Goal: Information Seeking & Learning: Understand process/instructions

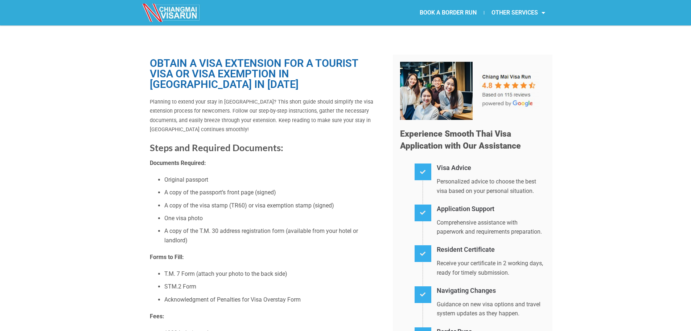
click at [239, 206] on li "A copy of the visa stamp (TR60) or visa exemption stamp (signed)" at bounding box center [273, 205] width 218 height 9
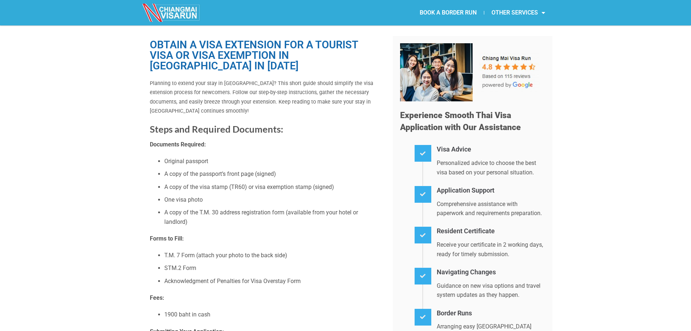
scroll to position [109, 0]
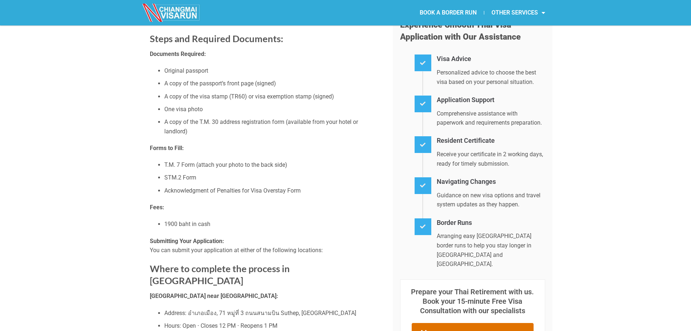
click at [238, 163] on li "T.M. 7 Form (attach your photo to the back side)" at bounding box center [273, 164] width 218 height 9
drag, startPoint x: 195, startPoint y: 164, endPoint x: 164, endPoint y: 164, distance: 30.5
click at [164, 164] on li "T.M. 7 Form (attach your photo to the back side)" at bounding box center [273, 164] width 218 height 9
copy li "T.M. 7 Form"
drag, startPoint x: 195, startPoint y: 176, endPoint x: 161, endPoint y: 176, distance: 33.8
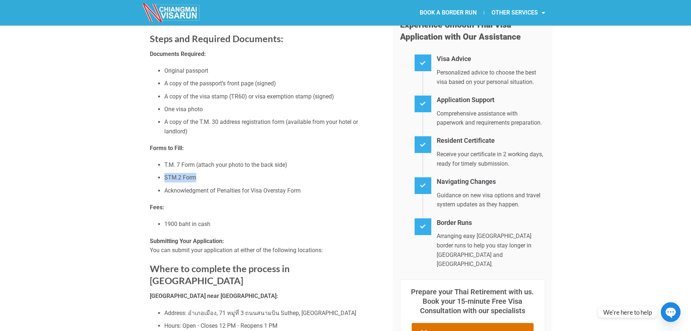
click at [161, 176] on ul "T.M. 7 Form (attach your photo to the back side) STM.2 Form Acknowledgment of P…" at bounding box center [266, 177] width 232 height 35
copy li "STM.2 Form"
drag, startPoint x: 303, startPoint y: 189, endPoint x: 163, endPoint y: 193, distance: 139.4
click at [163, 193] on ul "T.M. 7 Form (attach your photo to the back side) STM.2 Form Acknowledgment of P…" at bounding box center [266, 177] width 232 height 35
copy li "Acknowledgment of Penalties for Visa Overstay Form"
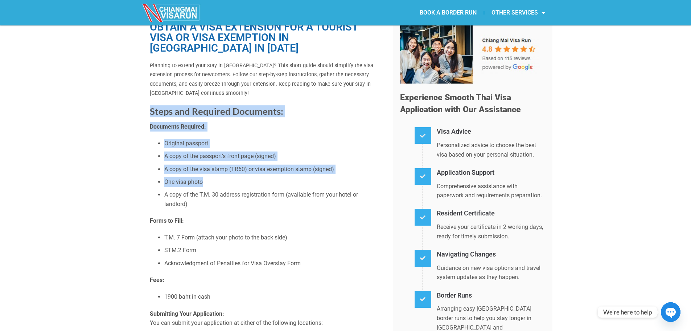
scroll to position [145, 0]
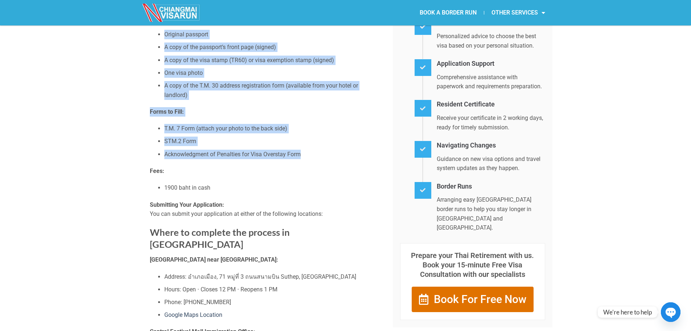
drag, startPoint x: 158, startPoint y: 116, endPoint x: 320, endPoint y: 150, distance: 166.1
copy div "Steps and Required Documents: Documents Required: Original passport A copy of t…"
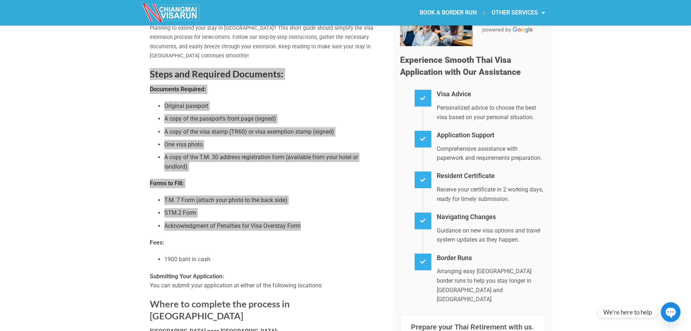
scroll to position [73, 0]
